Goal: Download file/media

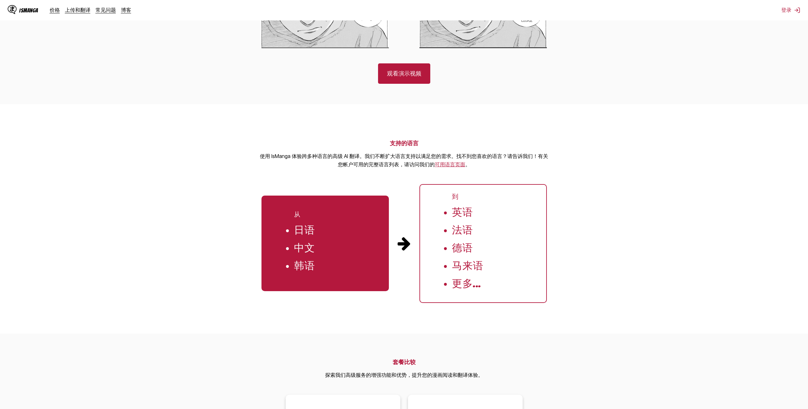
scroll to position [510, 0]
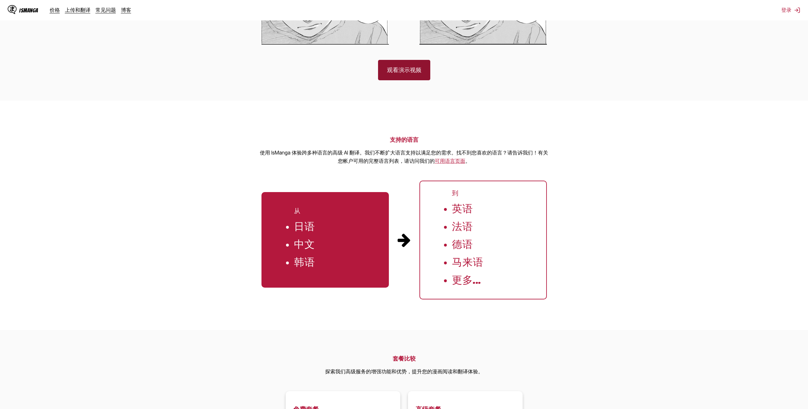
click at [411, 80] on link "观看演示视频" at bounding box center [404, 70] width 52 height 20
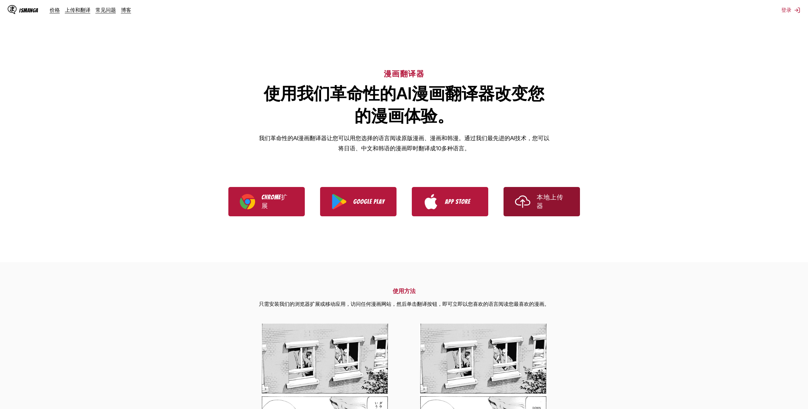
click at [535, 213] on link "本地上传器" at bounding box center [542, 201] width 76 height 29
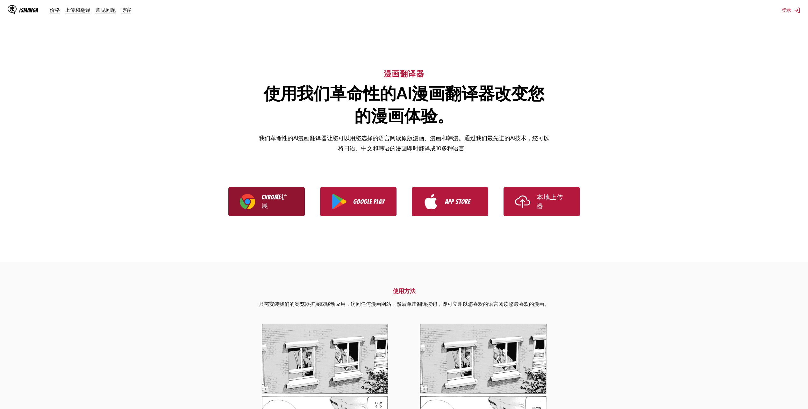
click at [263, 199] on p "Chrome扩展" at bounding box center [278, 201] width 32 height 17
